Goal: Task Accomplishment & Management: Use online tool/utility

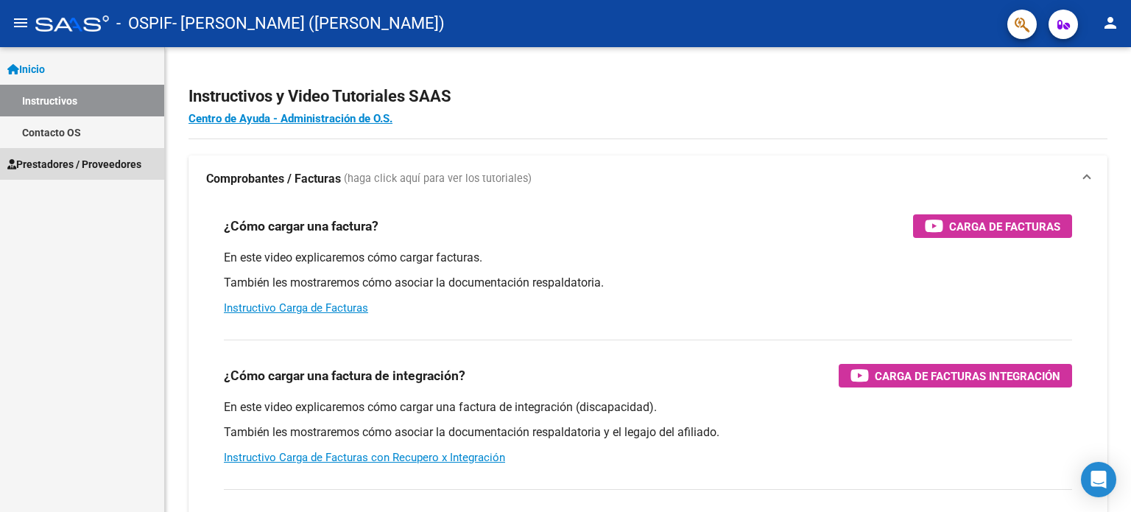
click at [107, 166] on span "Prestadores / Proveedores" at bounding box center [74, 164] width 134 height 16
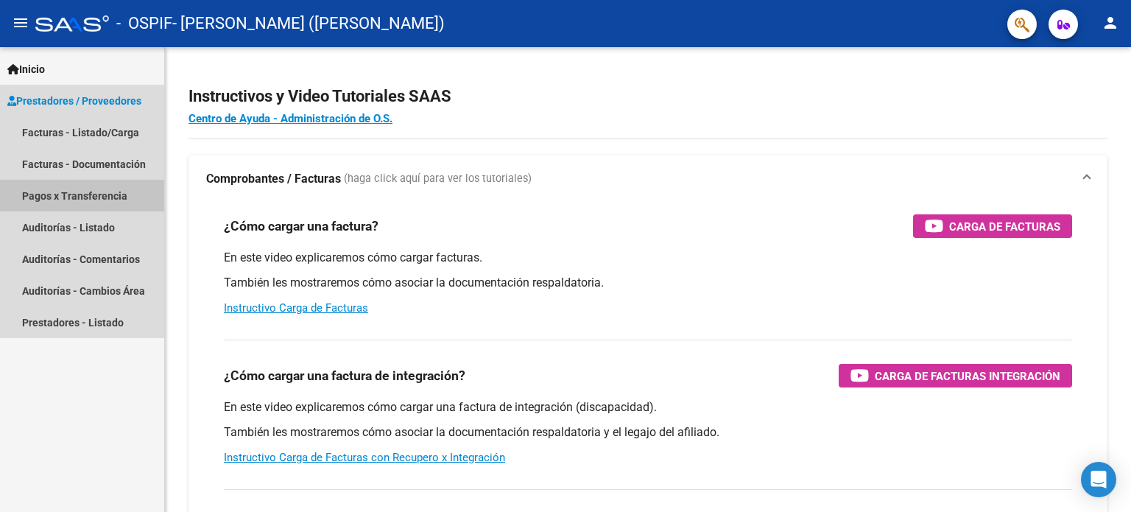
click at [115, 192] on link "Pagos x Transferencia" at bounding box center [82, 196] width 164 height 32
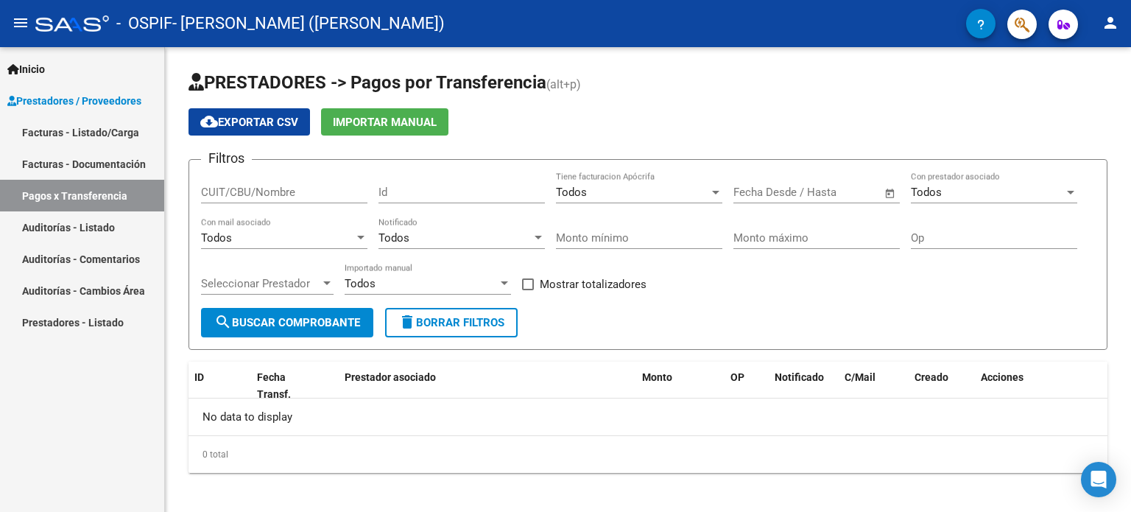
click at [131, 229] on link "Auditorías - Listado" at bounding box center [82, 227] width 164 height 32
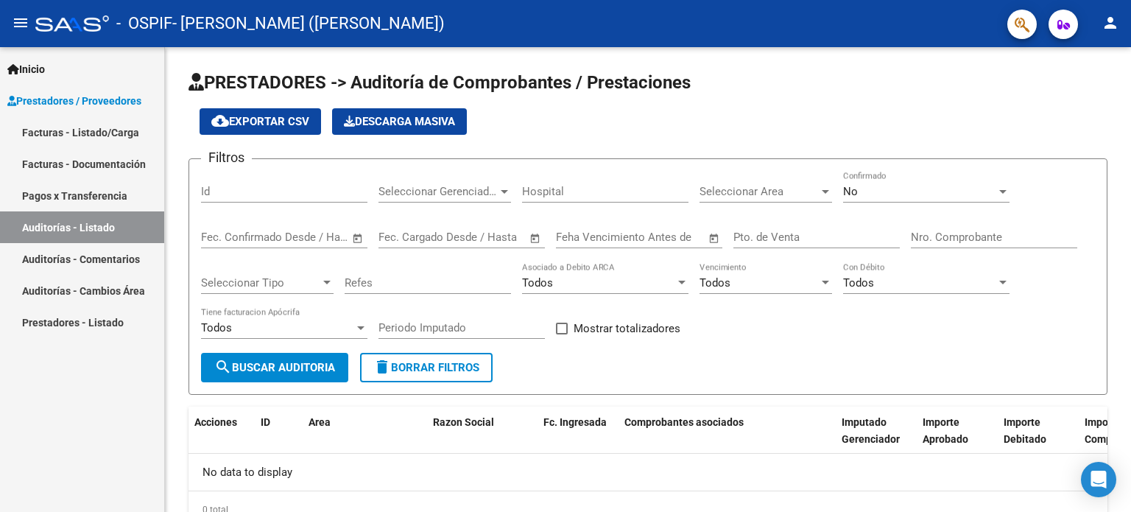
click at [122, 250] on link "Auditorías - Comentarios" at bounding box center [82, 259] width 164 height 32
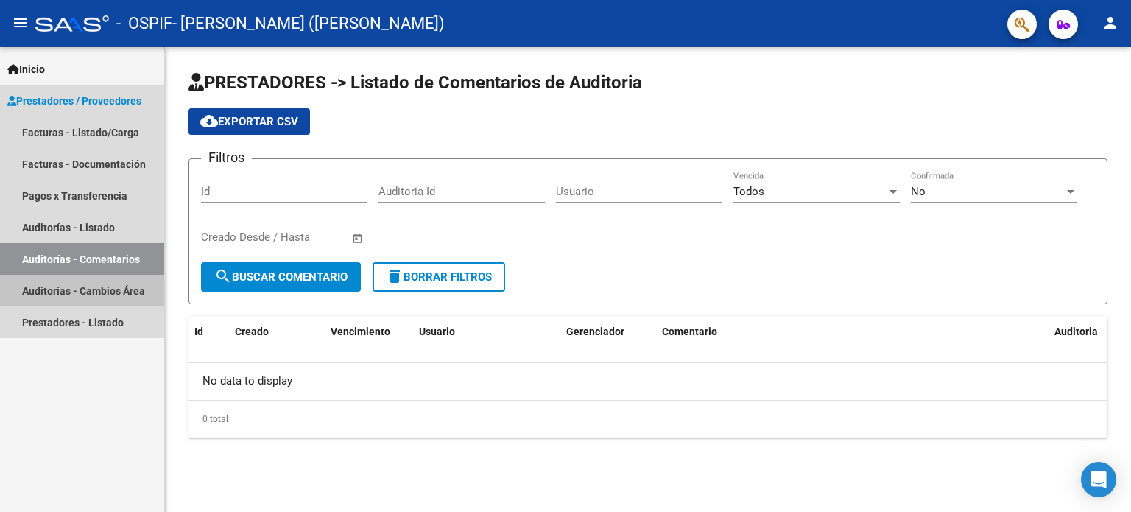
click at [113, 278] on link "Auditorías - Cambios Área" at bounding box center [82, 291] width 164 height 32
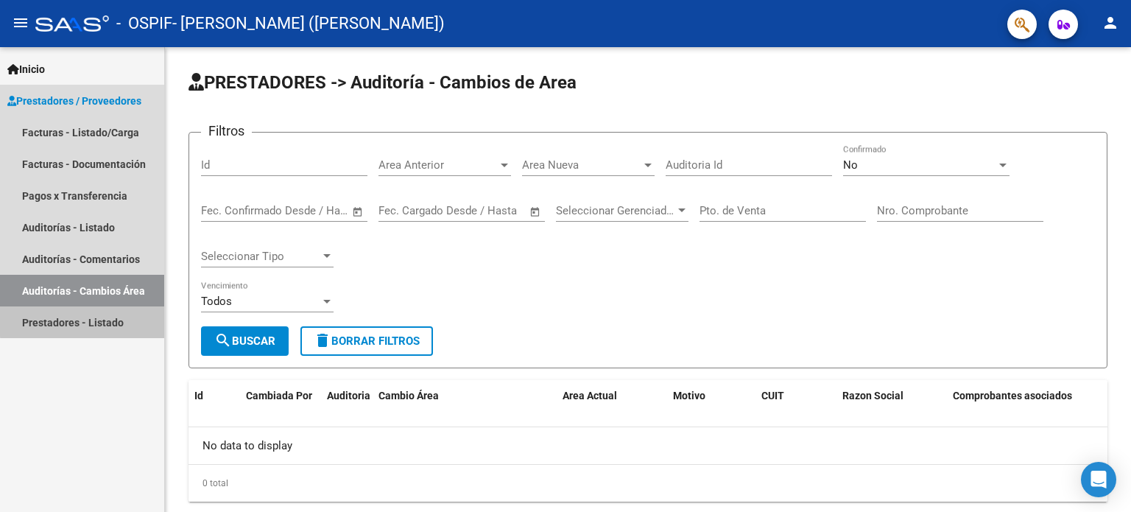
click at [110, 319] on link "Prestadores - Listado" at bounding box center [82, 322] width 164 height 32
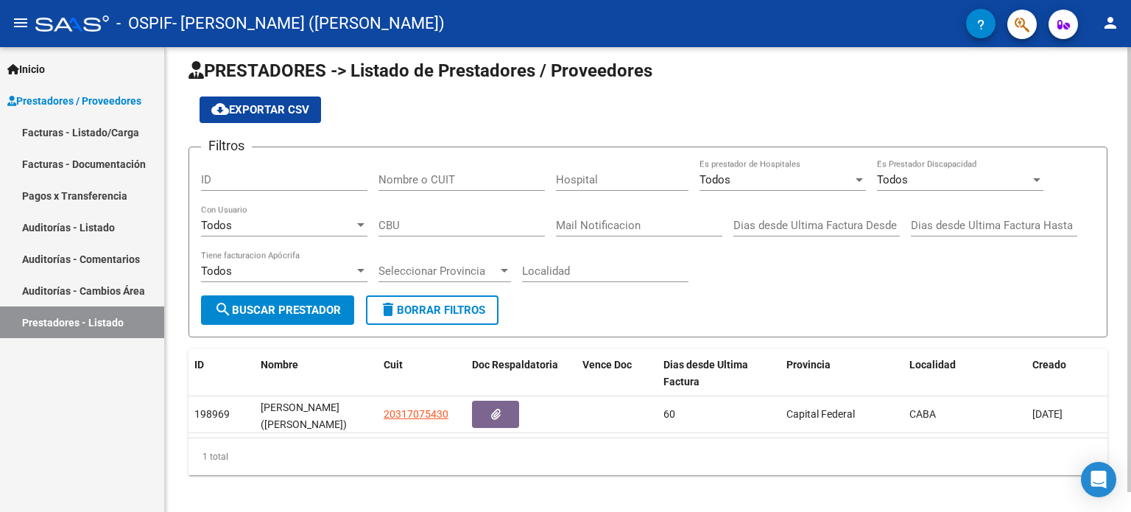
scroll to position [20, 0]
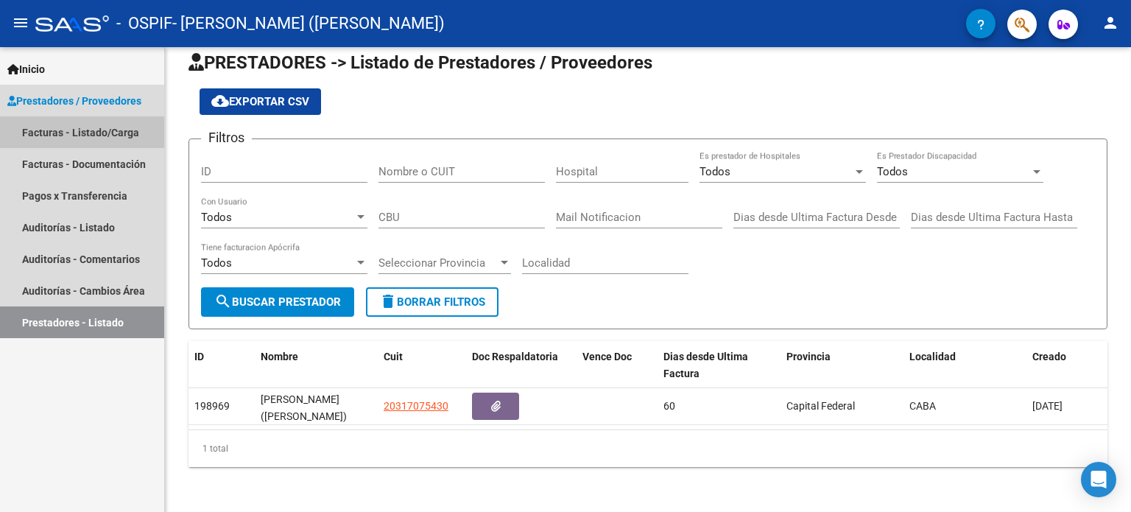
click at [38, 141] on link "Facturas - Listado/Carga" at bounding box center [82, 132] width 164 height 32
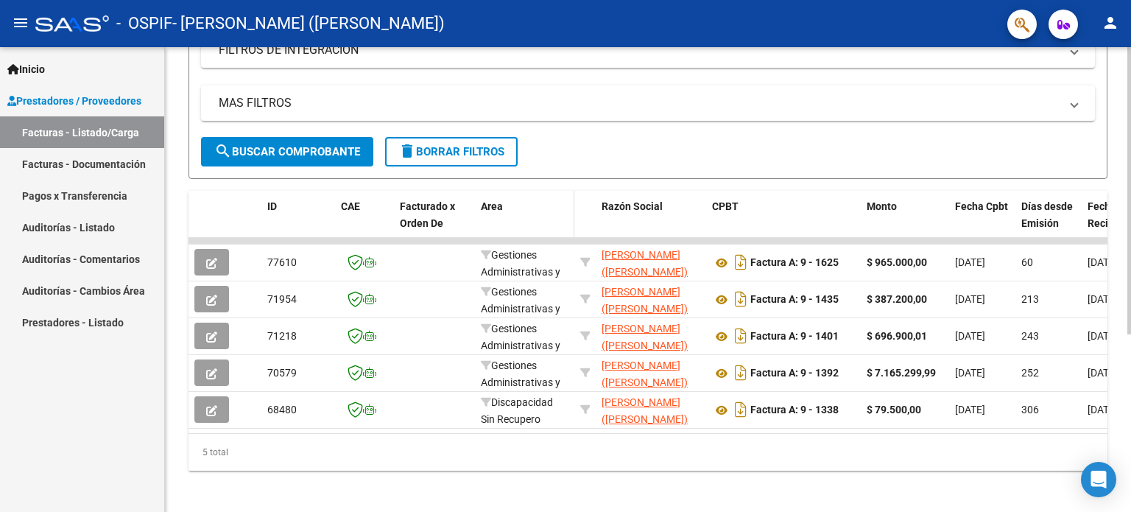
scroll to position [286, 0]
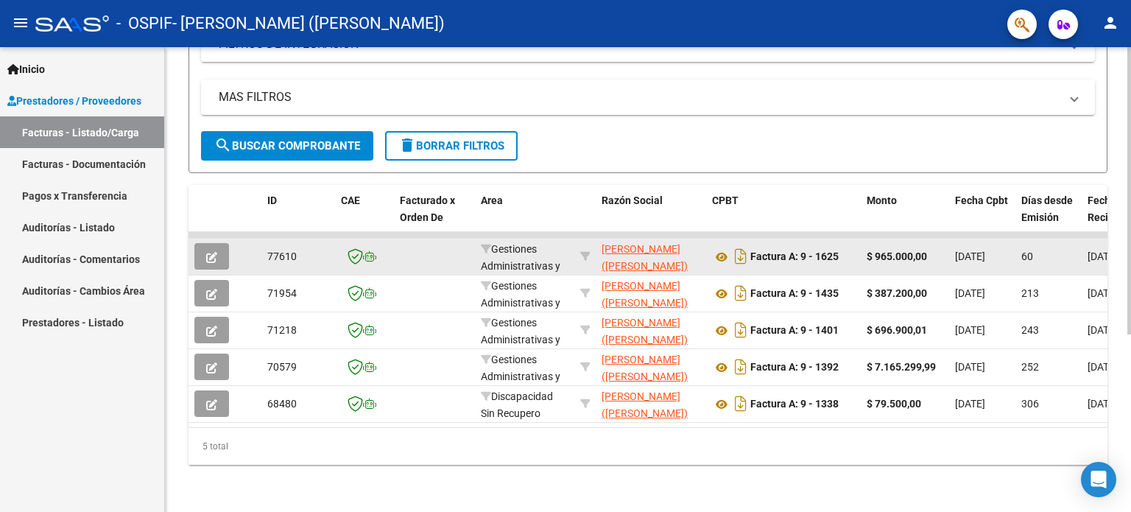
click at [961, 250] on span "[DATE]" at bounding box center [970, 256] width 30 height 12
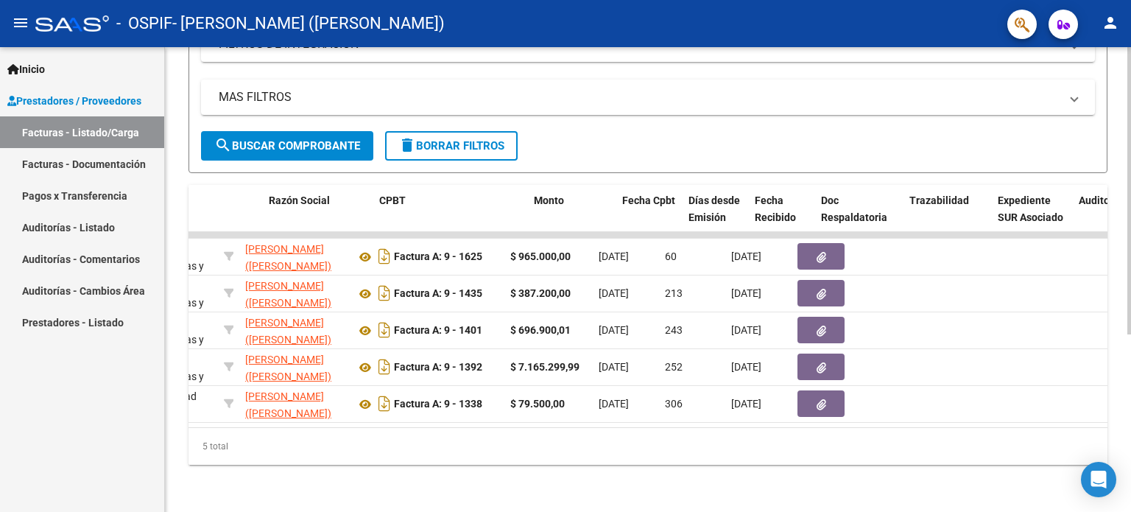
scroll to position [0, 333]
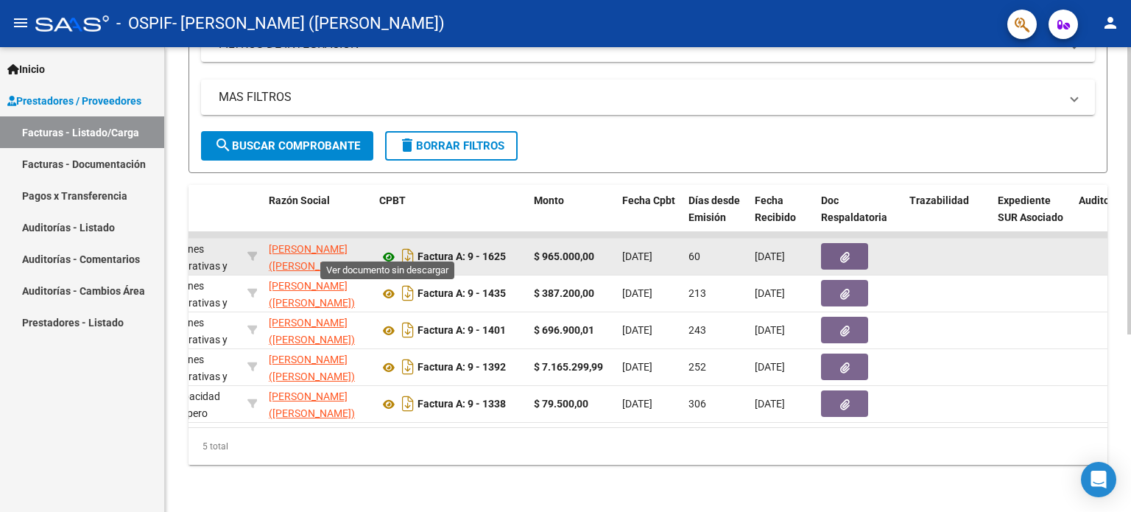
click at [384, 249] on icon at bounding box center [388, 257] width 19 height 18
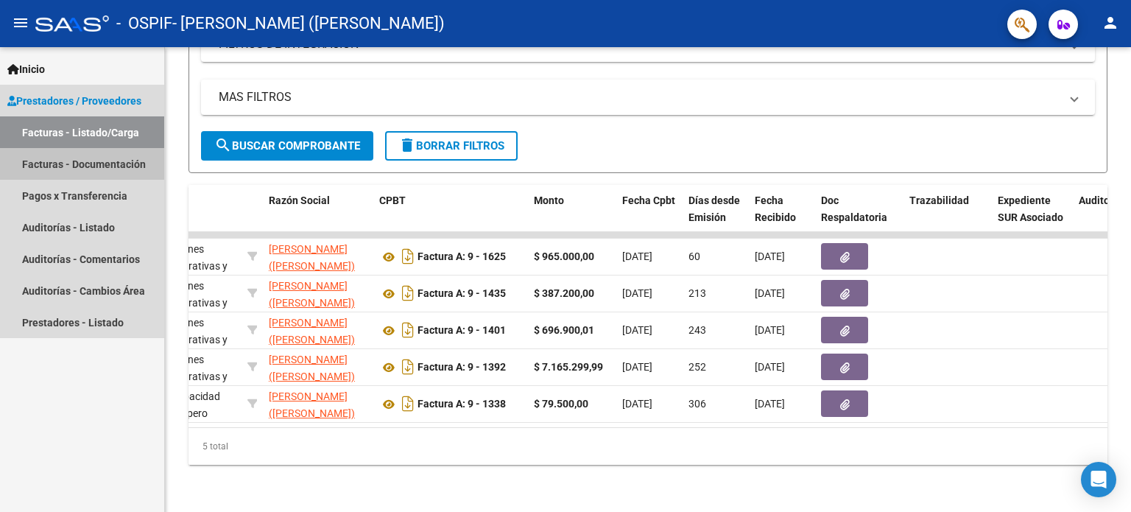
click at [118, 163] on link "Facturas - Documentación" at bounding box center [82, 164] width 164 height 32
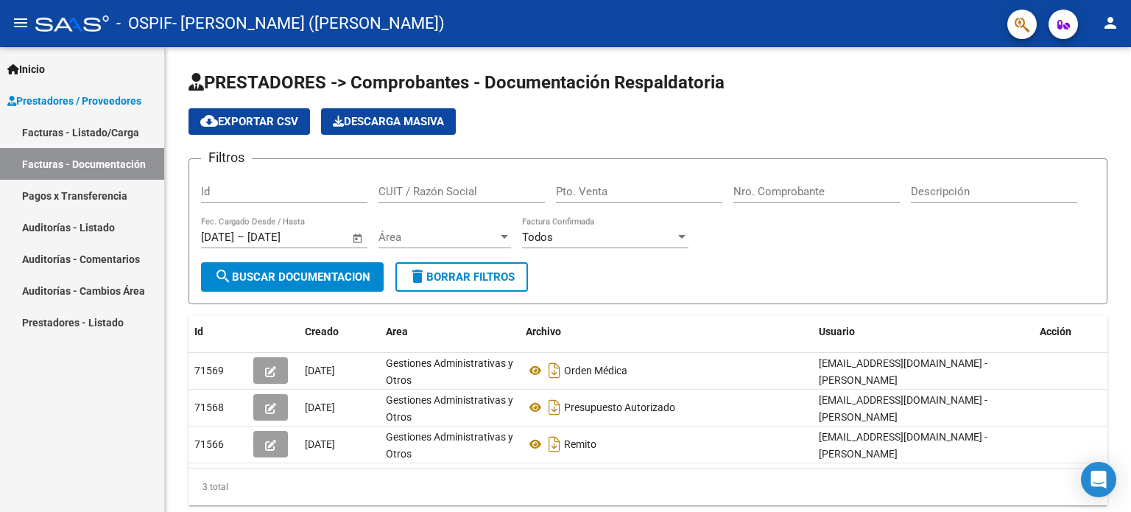
click at [100, 192] on link "Pagos x Transferencia" at bounding box center [82, 196] width 164 height 32
